Goal: Check status: Check status

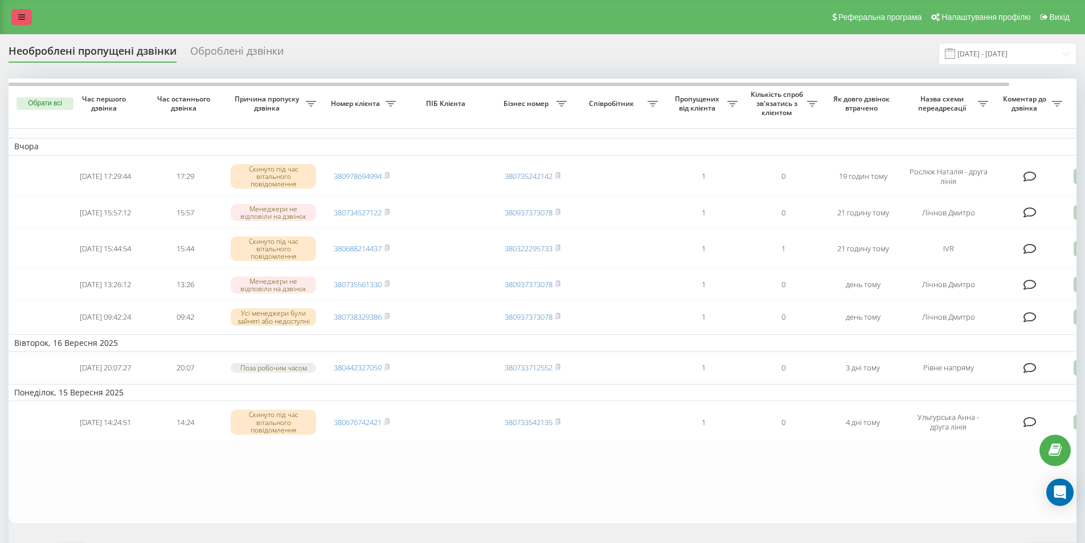
click at [22, 17] on icon at bounding box center [21, 17] width 7 height 8
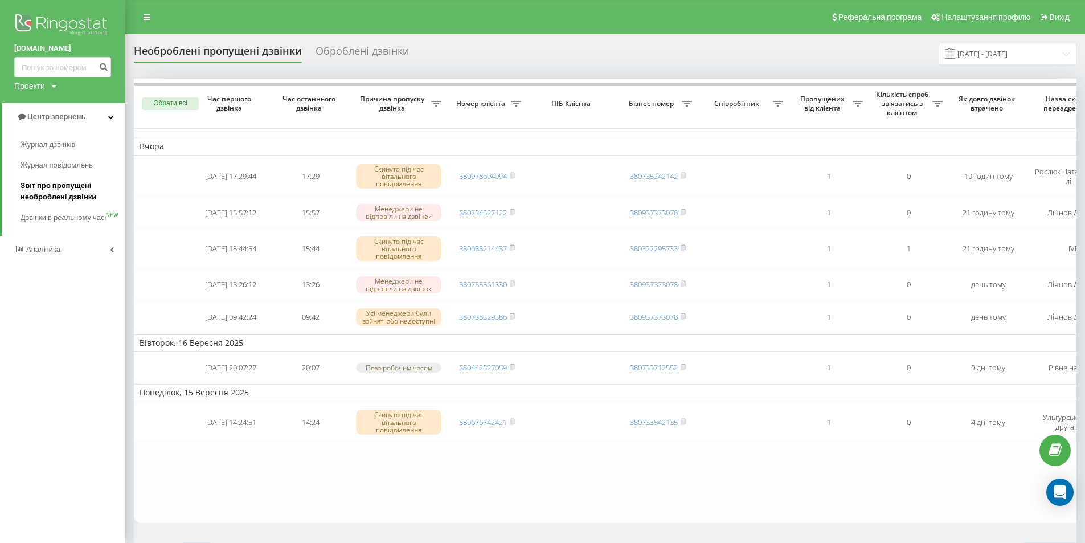
click at [75, 188] on span "Звіт про пропущені необроблені дзвінки" at bounding box center [69, 191] width 99 height 23
